Goal: Task Accomplishment & Management: Complete application form

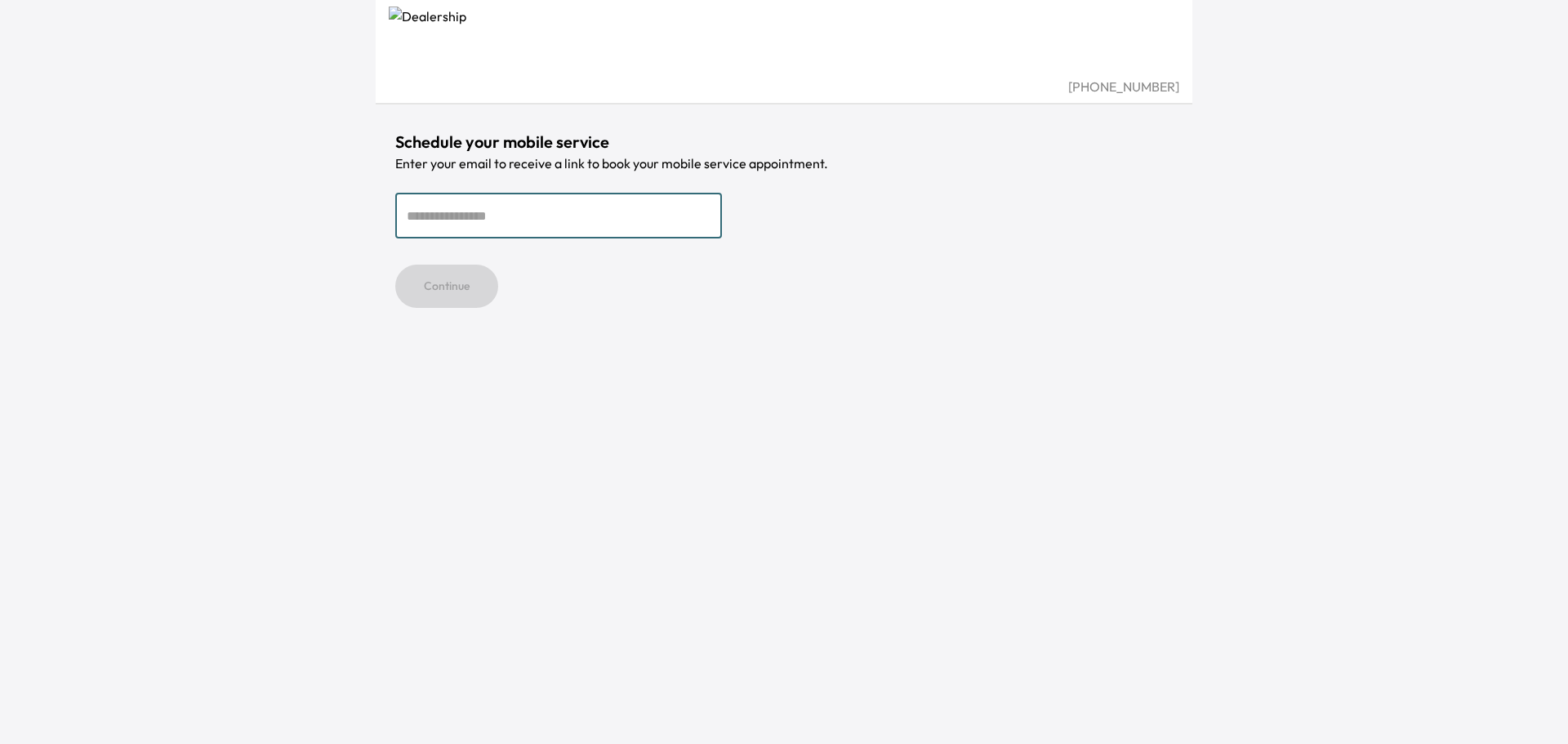
drag, startPoint x: 0, startPoint y: 0, endPoint x: 634, endPoint y: 214, distance: 669.1
click at [634, 214] on input "email" at bounding box center [559, 215] width 327 height 46
type input "**********"
click at [483, 302] on button "Continue" at bounding box center [447, 286] width 103 height 43
